Goal: Transaction & Acquisition: Obtain resource

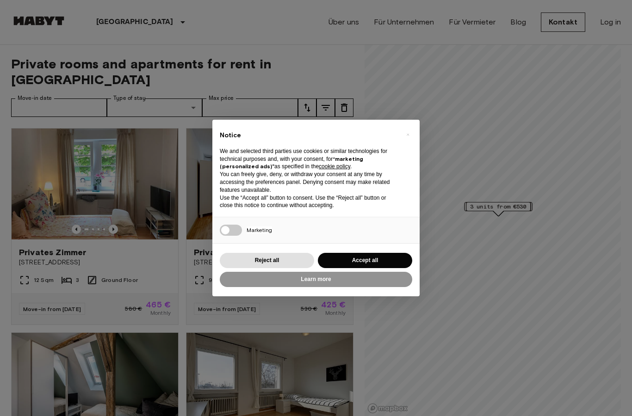
click at [407, 273] on button "Learn more" at bounding box center [316, 279] width 192 height 15
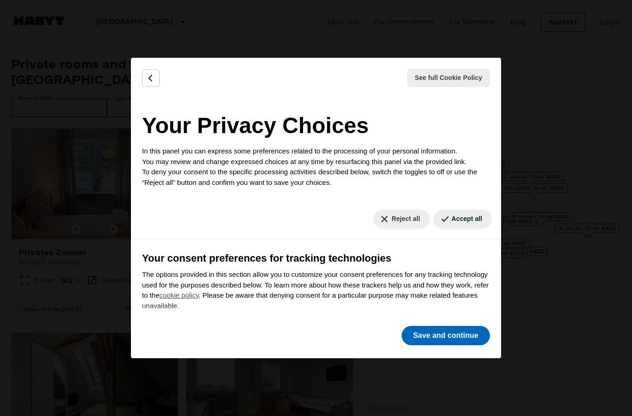
click at [461, 342] on button "Save and continue" at bounding box center [445, 335] width 88 height 19
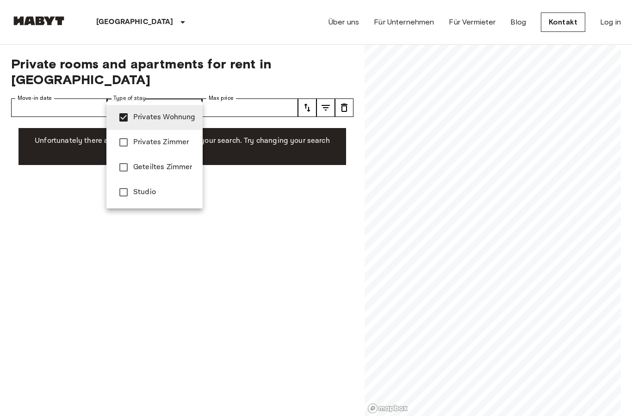
click at [236, 219] on div at bounding box center [316, 208] width 632 height 416
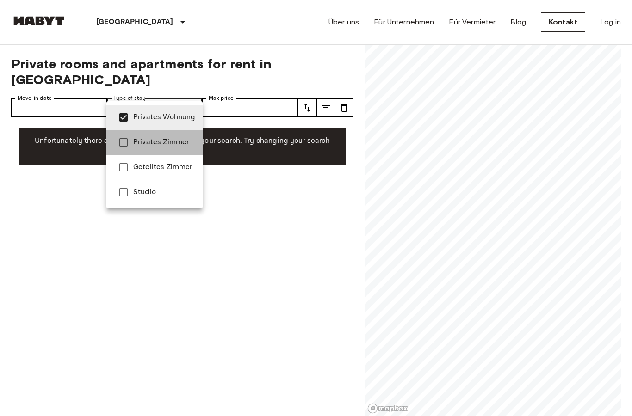
click at [155, 147] on span "Privates Zimmer" at bounding box center [164, 142] width 62 height 11
type input "**********"
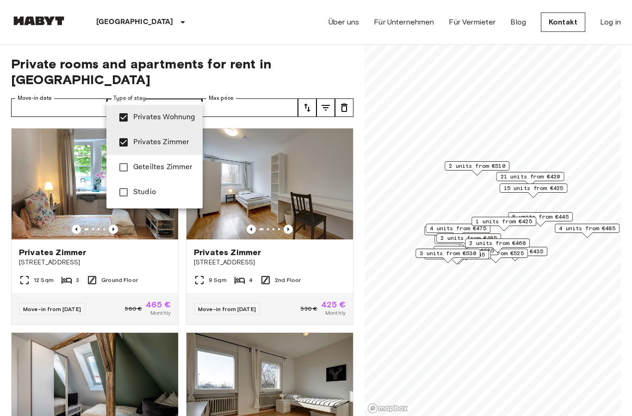
click at [195, 302] on div at bounding box center [316, 208] width 632 height 416
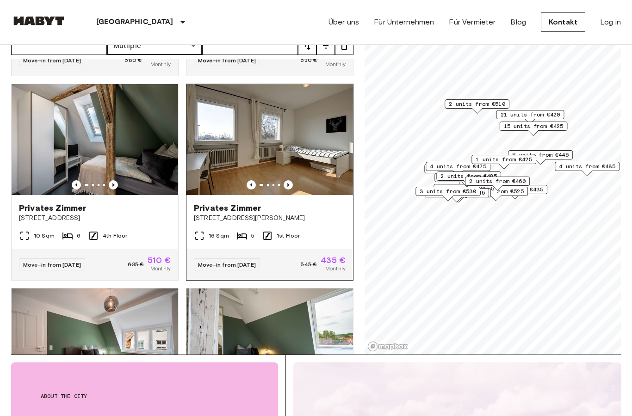
scroll to position [171, 0]
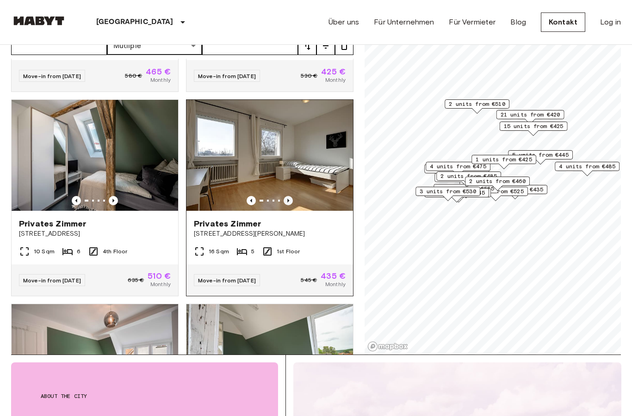
click at [288, 196] on icon "Previous image" at bounding box center [287, 200] width 9 height 9
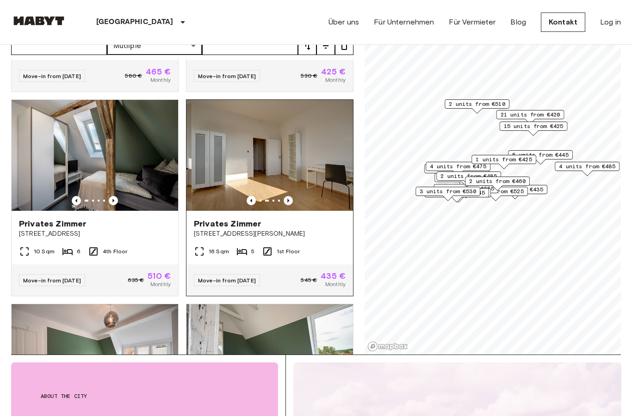
click at [288, 196] on icon "Previous image" at bounding box center [287, 200] width 9 height 9
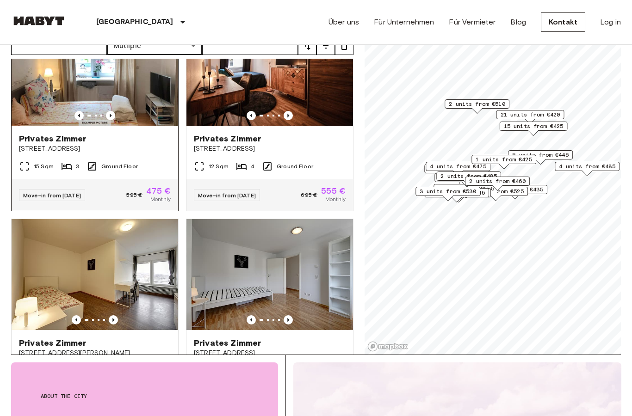
scroll to position [2479, 0]
